Goal: Information Seeking & Learning: Learn about a topic

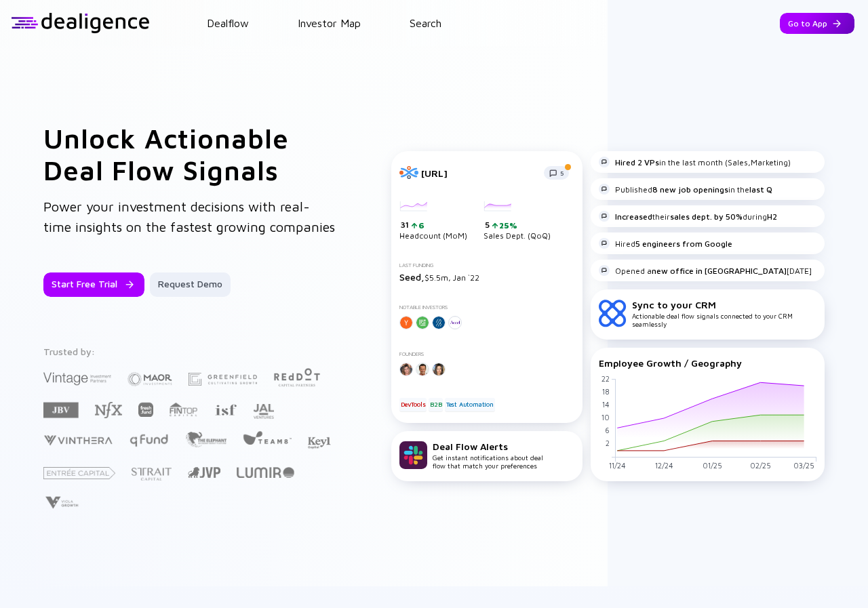
click at [797, 28] on div "Go to App" at bounding box center [817, 23] width 75 height 21
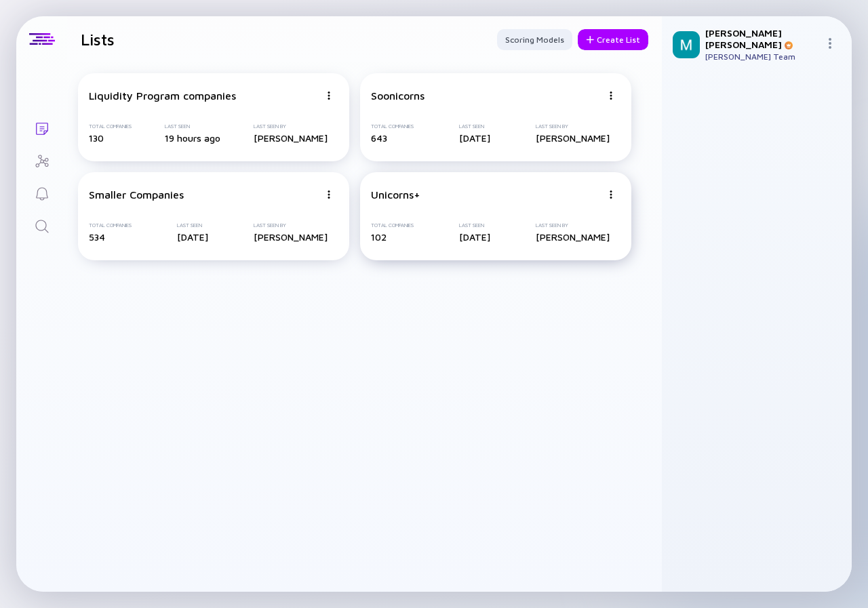
click at [441, 190] on div "Unicorns+" at bounding box center [486, 194] width 231 height 12
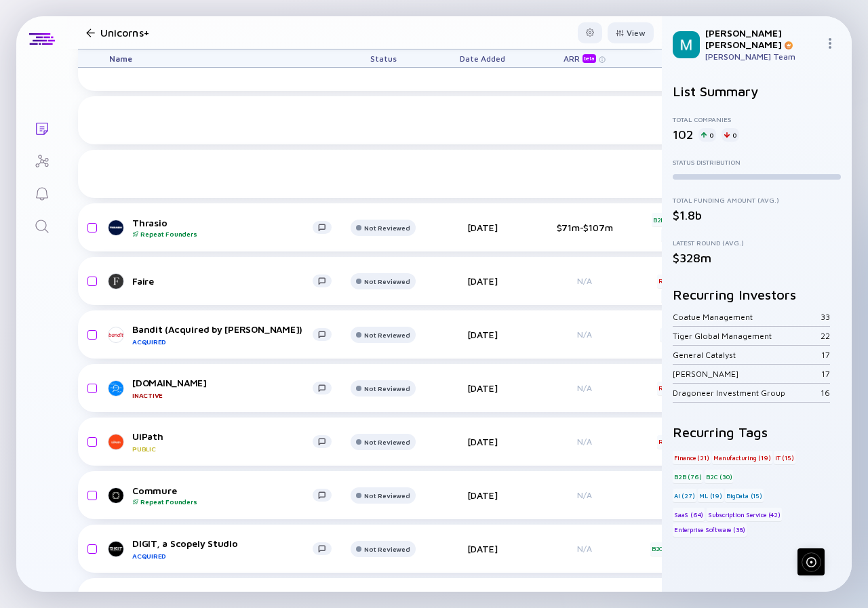
scroll to position [610, 0]
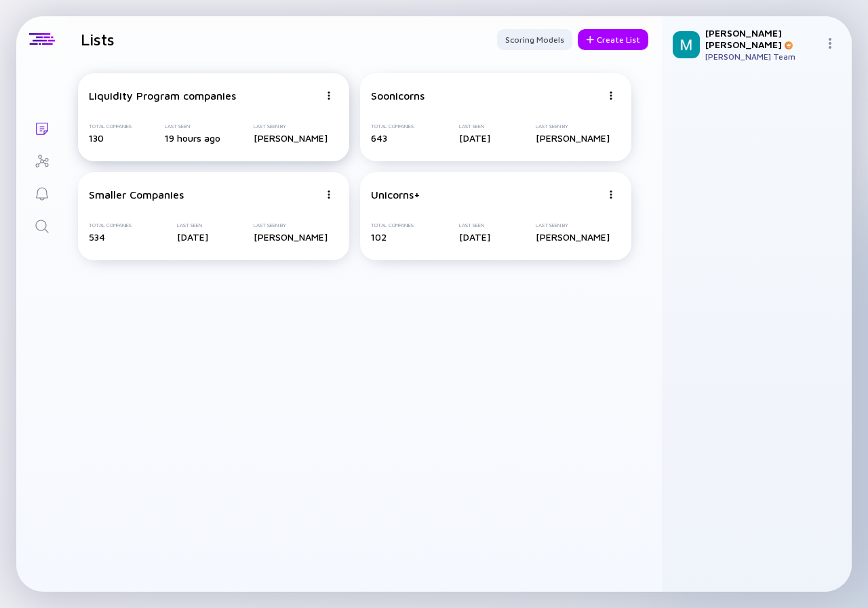
click at [187, 102] on div "Liquidity Program companies Total Companies 130 Last Seen 19 hours ago Last See…" at bounding box center [213, 117] width 271 height 88
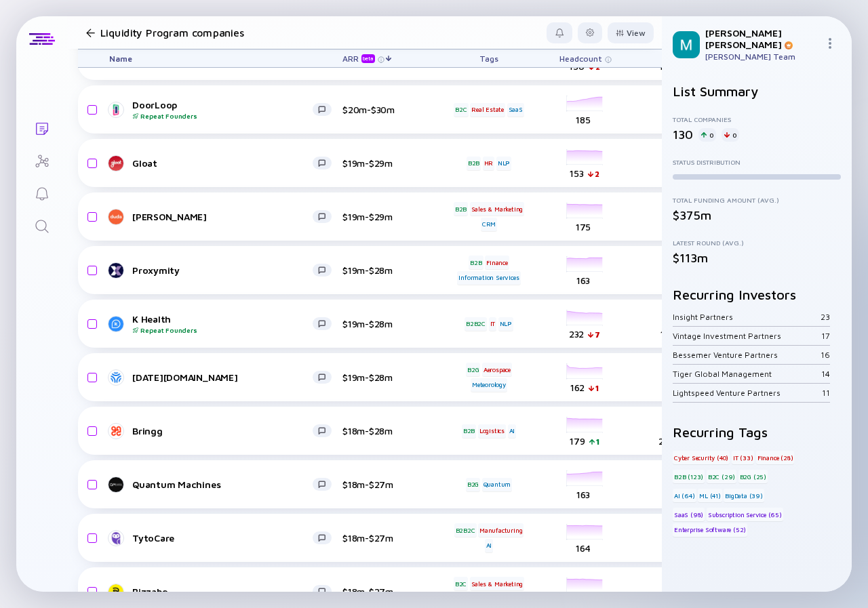
scroll to position [1517, 0]
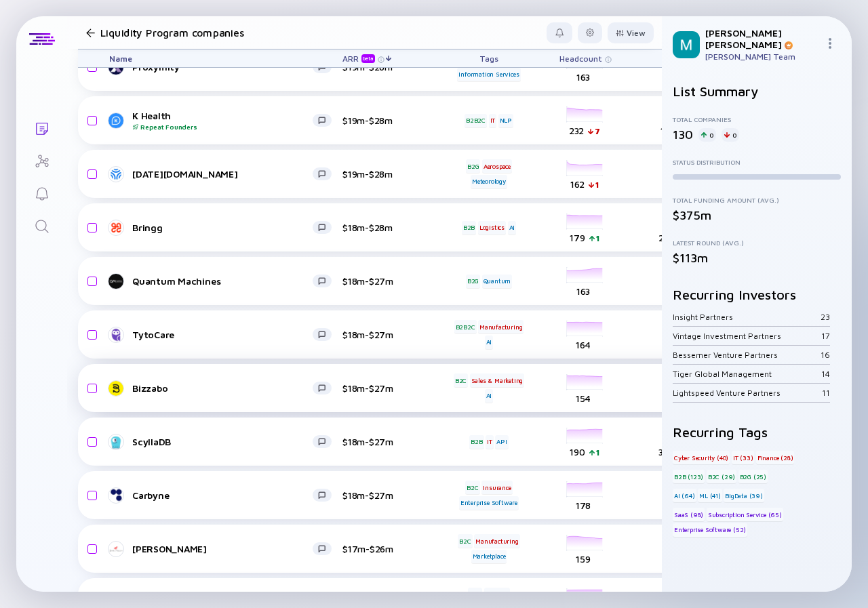
click at [239, 388] on div "Bizzabo" at bounding box center [222, 388] width 180 height 12
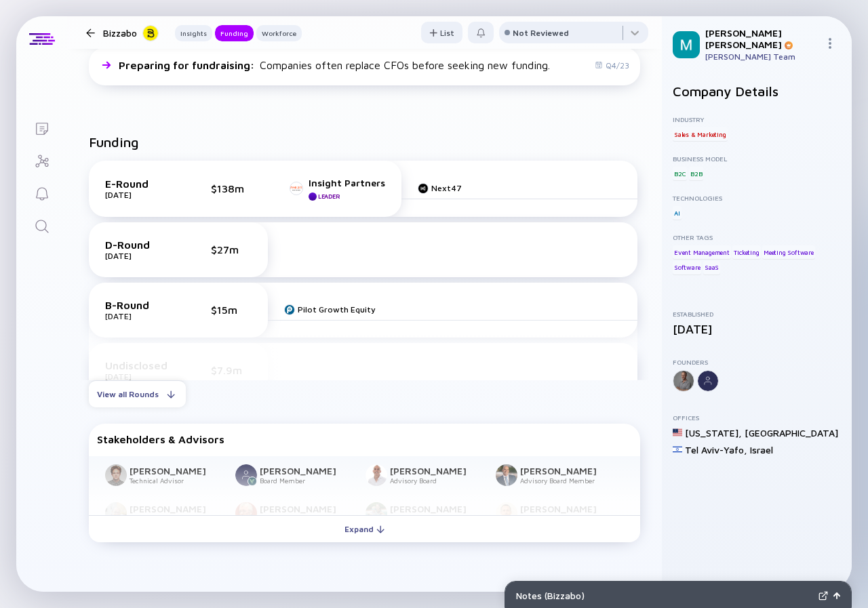
scroll to position [475, 0]
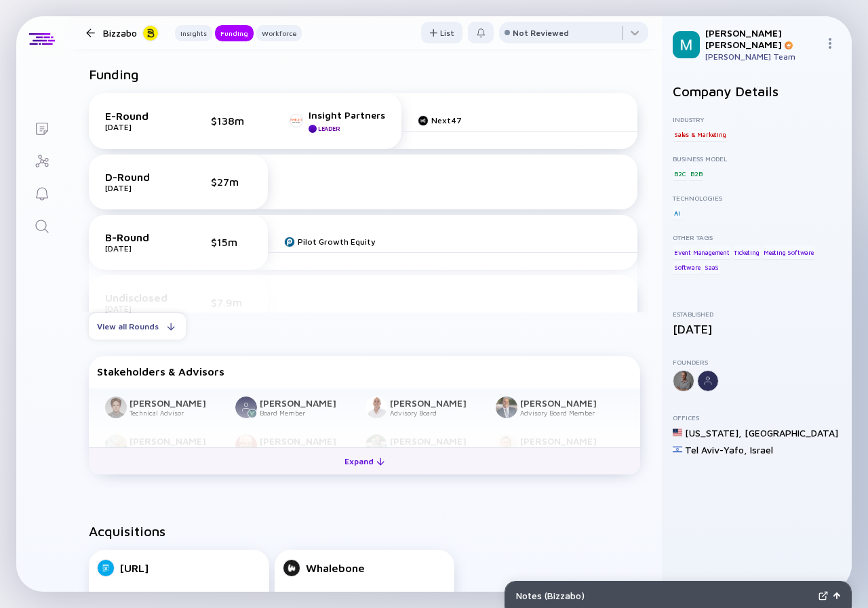
click at [358, 463] on div "Expand" at bounding box center [364, 461] width 56 height 21
click at [358, 463] on div "[PERSON_NAME] Technical Advisor [PERSON_NAME] Board Member [PERSON_NAME] Adviso…" at bounding box center [364, 426] width 551 height 76
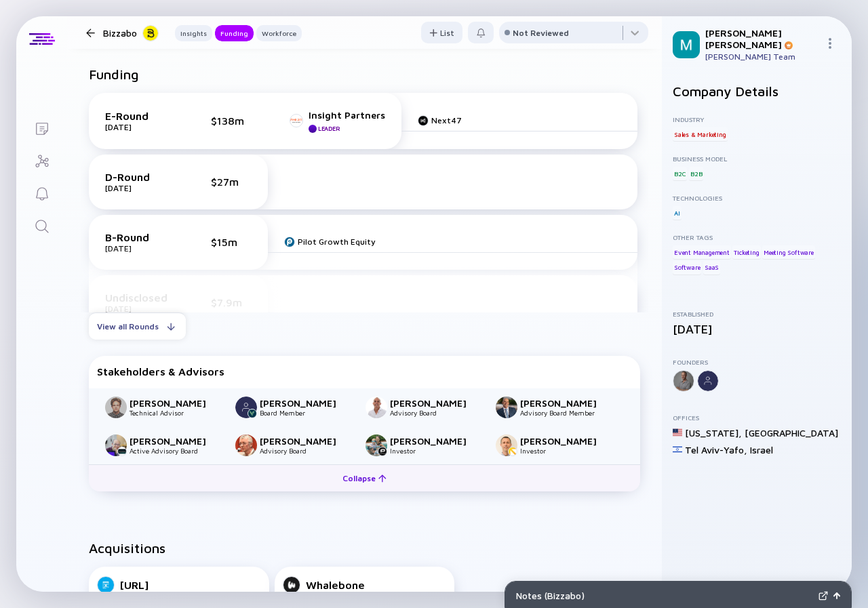
click at [363, 478] on div "Collapse" at bounding box center [364, 478] width 60 height 21
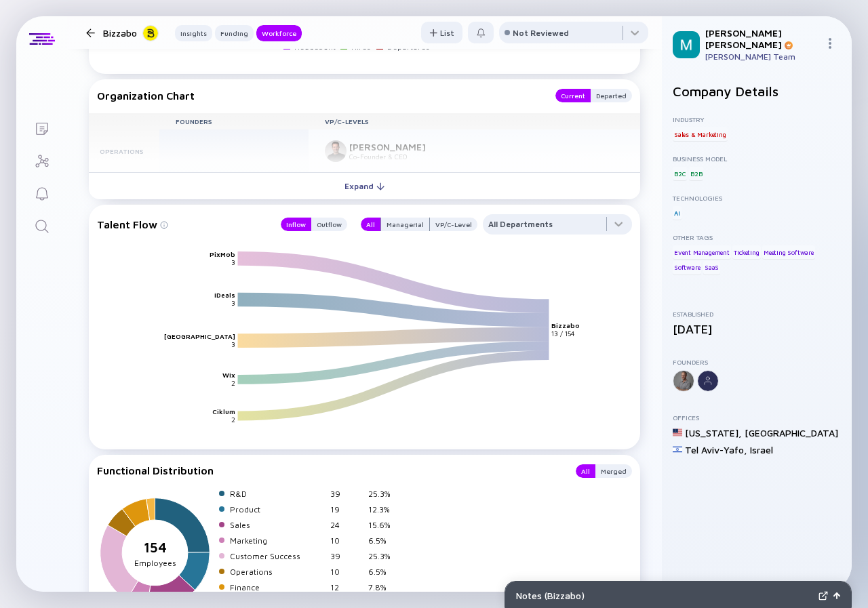
scroll to position [1559, 0]
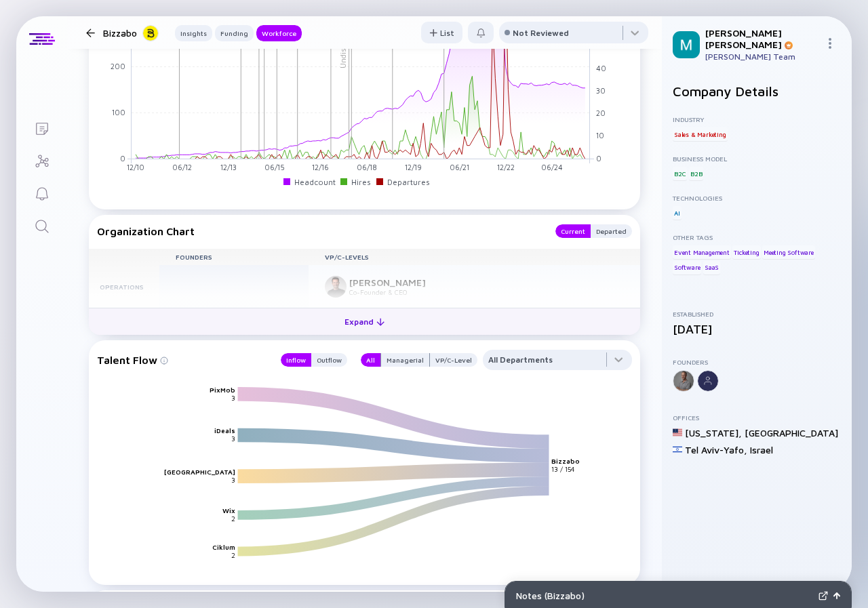
click at [348, 323] on div "Expand" at bounding box center [364, 321] width 56 height 21
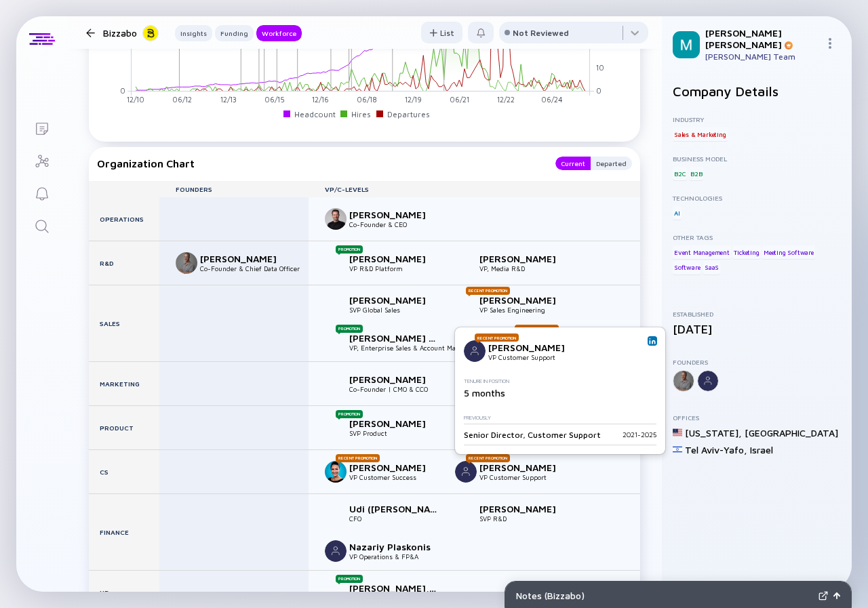
scroll to position [1695, 0]
